Goal: Task Accomplishment & Management: Use online tool/utility

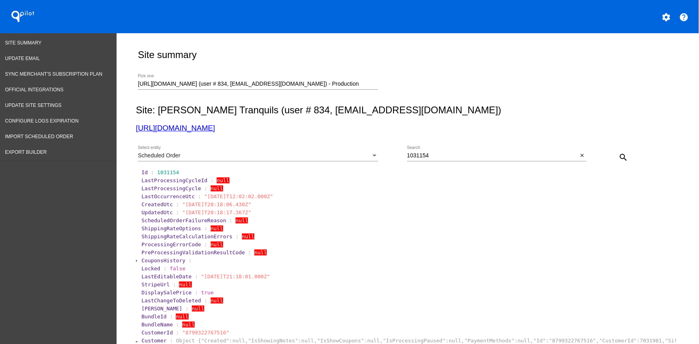
scroll to position [316, 0]
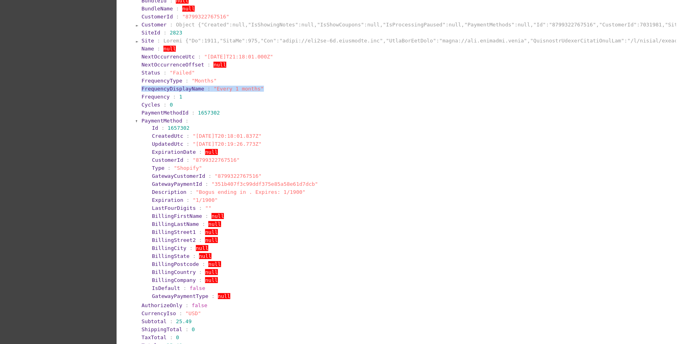
drag, startPoint x: 691, startPoint y: 96, endPoint x: 689, endPoint y: 87, distance: 9.4
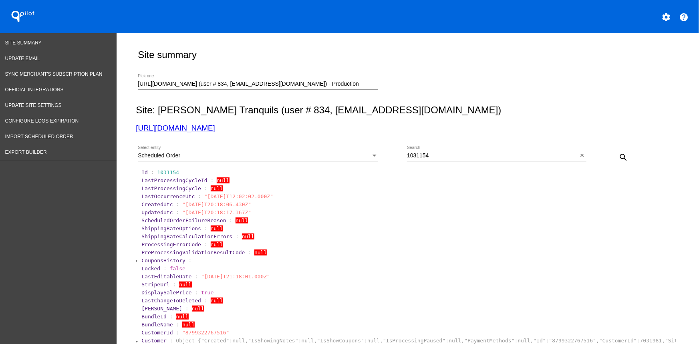
click at [229, 81] on input "[URL][DOMAIN_NAME] (user # 834, [EMAIL_ADDRESS][DOMAIN_NAME]) - Production" at bounding box center [258, 84] width 240 height 6
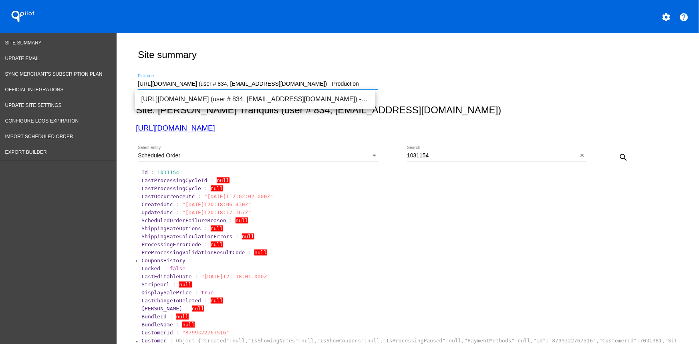
click at [229, 81] on input "[URL][DOMAIN_NAME] (user # 834, [EMAIL_ADDRESS][DOMAIN_NAME]) - Production" at bounding box center [258, 84] width 240 height 6
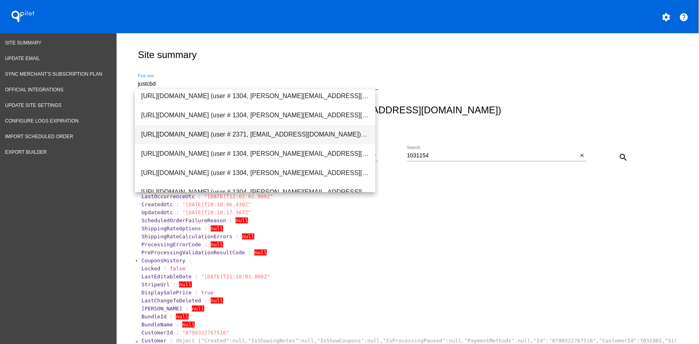
scroll to position [39, 0]
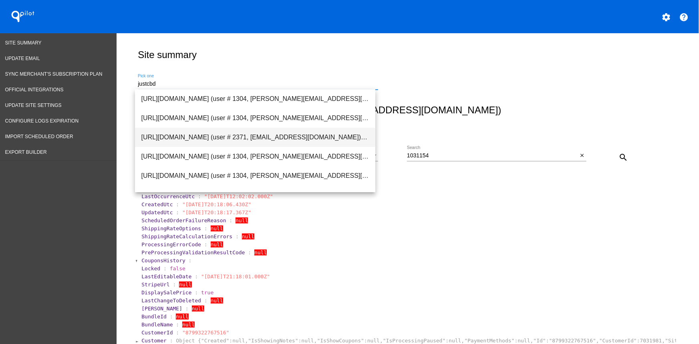
click at [187, 137] on span "[URL][DOMAIN_NAME] (user # 2371, [EMAIL_ADDRESS][DOMAIN_NAME]) - Test" at bounding box center [255, 137] width 228 height 19
type input "[URL][DOMAIN_NAME] (user # 2371, [EMAIL_ADDRESS][DOMAIN_NAME]) - Test"
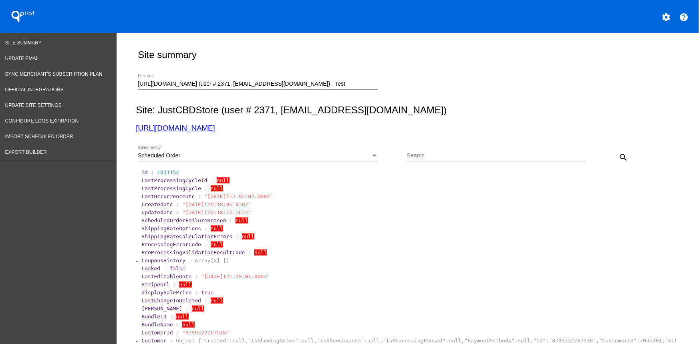
click at [179, 128] on link "[URL][DOMAIN_NAME]" at bounding box center [175, 128] width 79 height 8
click at [185, 84] on input "[URL][DOMAIN_NAME] (user # 2371, [EMAIL_ADDRESS][DOMAIN_NAME]) - Test" at bounding box center [258, 84] width 240 height 6
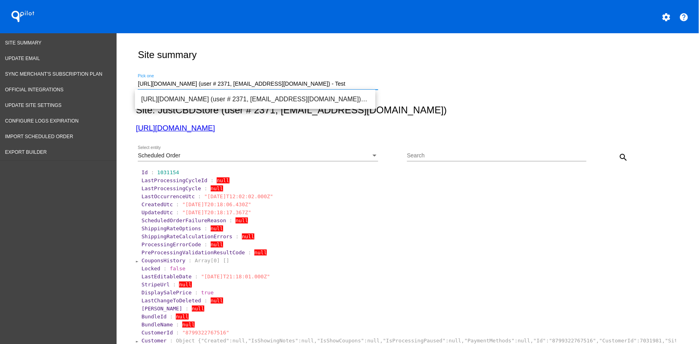
click at [185, 84] on input "[URL][DOMAIN_NAME] (user # 2371, [EMAIL_ADDRESS][DOMAIN_NAME]) - Test" at bounding box center [258, 84] width 240 height 6
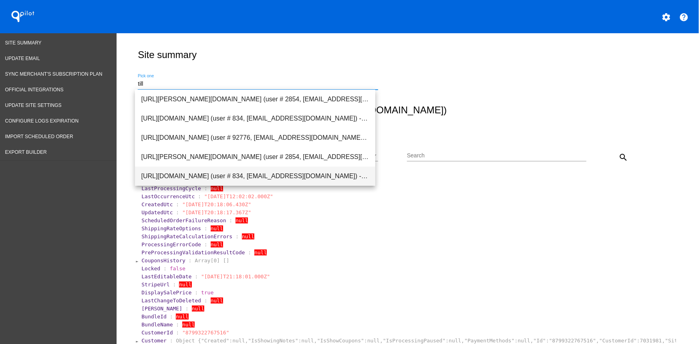
click at [214, 168] on span "[URL][DOMAIN_NAME] (user # 834, [EMAIL_ADDRESS][DOMAIN_NAME]) - Production" at bounding box center [255, 176] width 228 height 19
type input "[URL][DOMAIN_NAME] (user # 834, [EMAIL_ADDRESS][DOMAIN_NAME]) - Production"
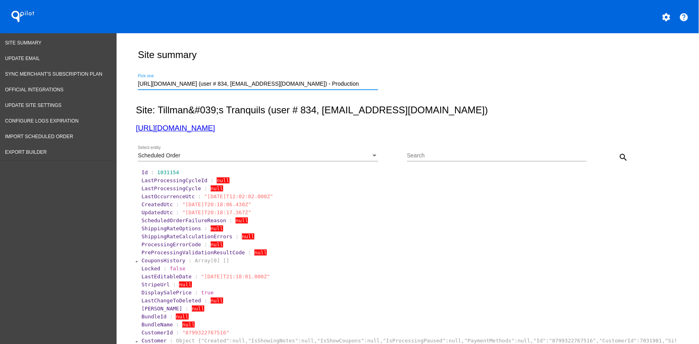
click at [484, 158] on input "Search" at bounding box center [496, 156] width 179 height 6
paste input "fevjordanbranch@gmail.com"
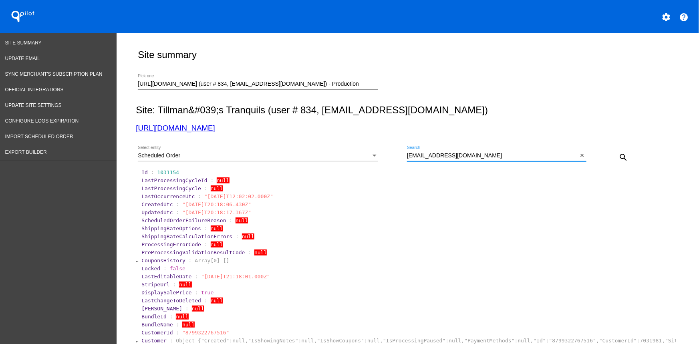
type input "fevjordanbranch@gmail.com"
click at [615, 159] on button "search" at bounding box center [623, 157] width 16 height 16
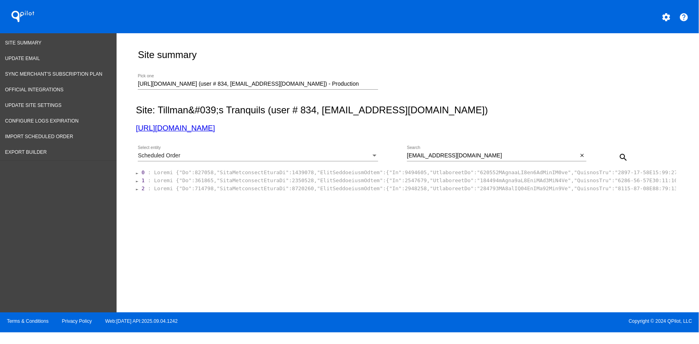
click at [136, 188] on section "0 : 1 : 2 :" at bounding box center [406, 180] width 540 height 24
click at [141, 190] on section "2 :" at bounding box center [408, 189] width 535 height 8
click at [141, 179] on section "1 :" at bounding box center [408, 181] width 535 height 8
click at [137, 170] on section "0 : 1 : 2 :" at bounding box center [406, 180] width 540 height 24
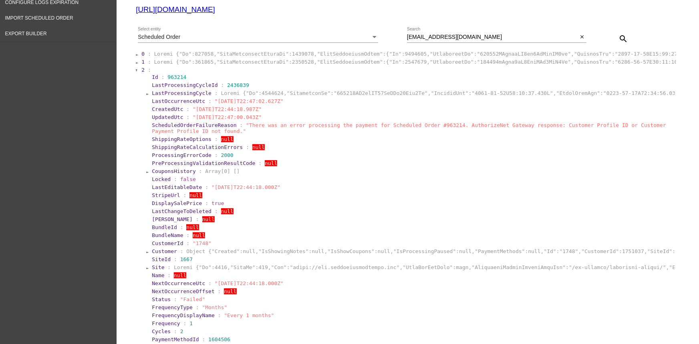
scroll to position [119, 0]
click at [176, 78] on span "963214" at bounding box center [176, 77] width 19 height 6
copy span "963214"
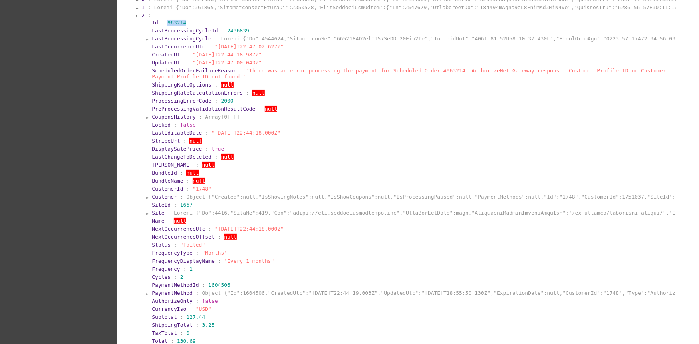
scroll to position [173, 0]
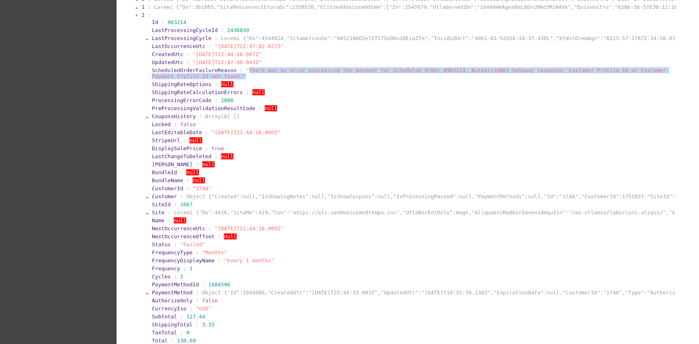
drag, startPoint x: 242, startPoint y: 79, endPoint x: 165, endPoint y: 58, distance: 78.9
click at [238, 73] on section "ScheduledOrderFailureReason : "There was an error processing the payment for Sc…" at bounding box center [413, 73] width 522 height 12
copy span "There was an error processing the payment for Scheduled Order #963214. Authoriz…"
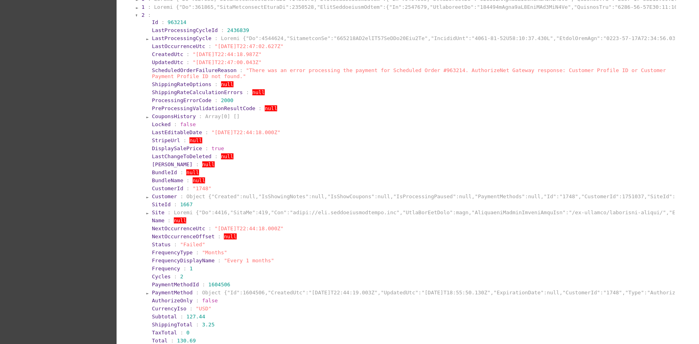
click at [171, 199] on span "Customer" at bounding box center [164, 196] width 25 height 6
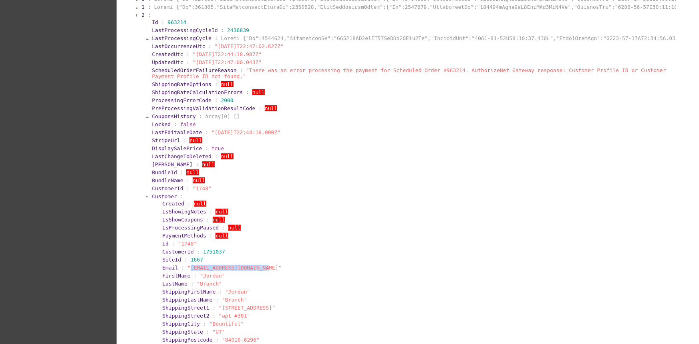
drag, startPoint x: 256, startPoint y: 273, endPoint x: 184, endPoint y: 276, distance: 71.8
click at [184, 272] on section "Email : "fevjordanbranch@gmail.com"" at bounding box center [417, 268] width 512 height 8
copy span "fevjordanbranch@gmail.com"
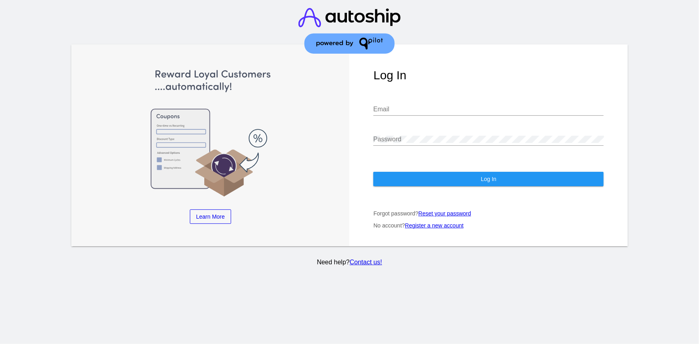
type input "[EMAIL_ADDRESS][DOMAIN_NAME]"
drag, startPoint x: 422, startPoint y: 171, endPoint x: 419, endPoint y: 167, distance: 5.7
click at [421, 172] on button "Log In" at bounding box center [488, 179] width 230 height 14
